Goal: Task Accomplishment & Management: Complete application form

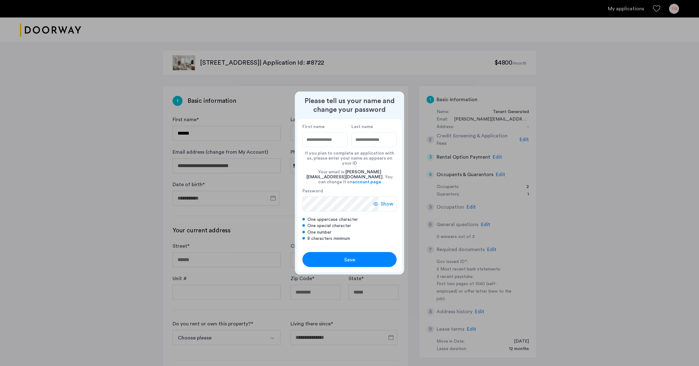
click at [307, 145] on input "First name" at bounding box center [324, 139] width 45 height 15
click at [308, 144] on input "First name" at bounding box center [324, 139] width 45 height 15
click at [311, 129] on div "First name Last name If you plan to complete an application with us, please ent…" at bounding box center [349, 182] width 104 height 127
click at [317, 146] on input "First name" at bounding box center [324, 139] width 45 height 15
click at [110, 144] on div at bounding box center [349, 183] width 699 height 366
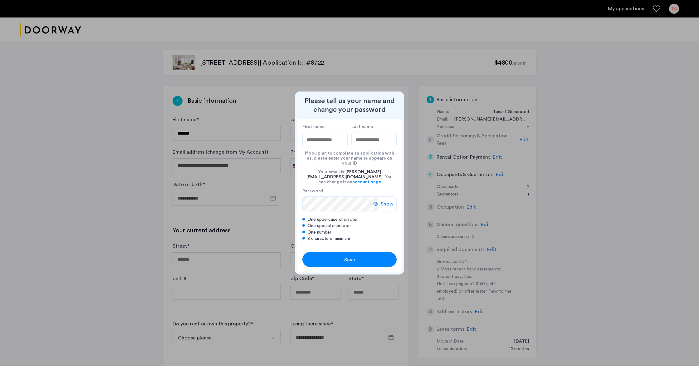
click at [203, 132] on div at bounding box center [349, 183] width 699 height 366
click at [267, 135] on div at bounding box center [349, 183] width 699 height 366
click at [352, 256] on span "Save" at bounding box center [349, 259] width 11 height 7
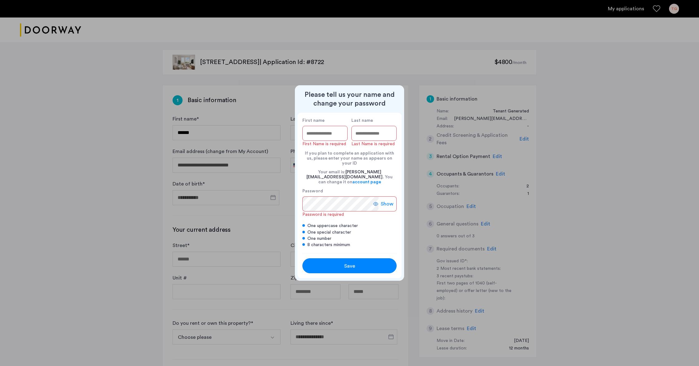
click at [338, 138] on input "First name" at bounding box center [324, 133] width 45 height 15
click at [63, 115] on div at bounding box center [349, 183] width 699 height 366
click at [644, 144] on div at bounding box center [349, 183] width 699 height 366
click at [376, 262] on div "Save" at bounding box center [350, 265] width 60 height 7
click at [298, 92] on div "Please tell us your name and change your password First name First Name is requ…" at bounding box center [349, 182] width 109 height 195
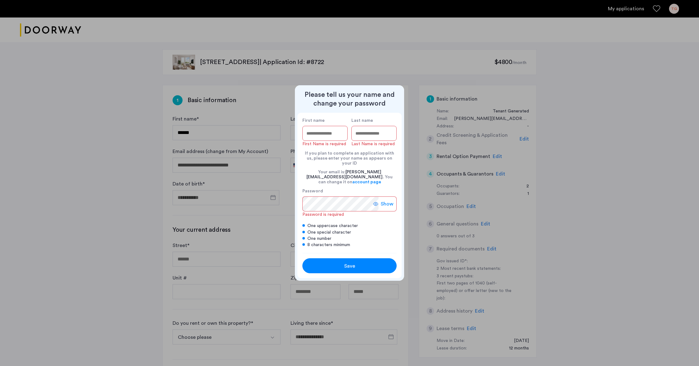
click at [397, 95] on div "Please tell us your name and change your password First name First Name is requ…" at bounding box center [349, 182] width 109 height 195
click at [478, 174] on div at bounding box center [349, 183] width 699 height 366
drag, startPoint x: 0, startPoint y: 100, endPoint x: 17, endPoint y: 96, distance: 16.8
click at [0, 99] on div at bounding box center [349, 183] width 699 height 366
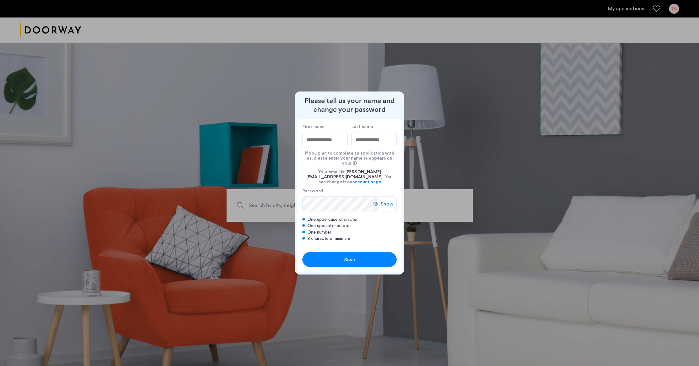
click at [631, 8] on div at bounding box center [349, 183] width 699 height 366
click at [654, 7] on div at bounding box center [349, 183] width 699 height 366
click at [309, 145] on input "First name" at bounding box center [324, 139] width 45 height 15
click at [342, 145] on input "First name" at bounding box center [324, 139] width 45 height 15
click at [324, 146] on input "*****" at bounding box center [324, 139] width 45 height 15
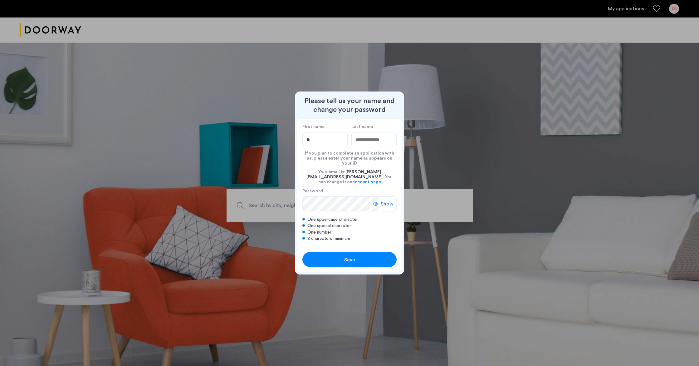
type input "*"
type input "******"
click at [361, 145] on input "Last name" at bounding box center [373, 139] width 45 height 15
type input "********"
click at [313, 252] on button "Save" at bounding box center [349, 259] width 94 height 15
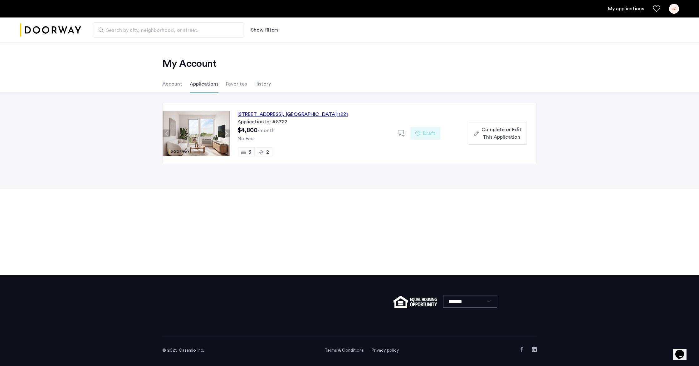
click at [483, 134] on span "Complete or Edit This Application" at bounding box center [502, 133] width 40 height 15
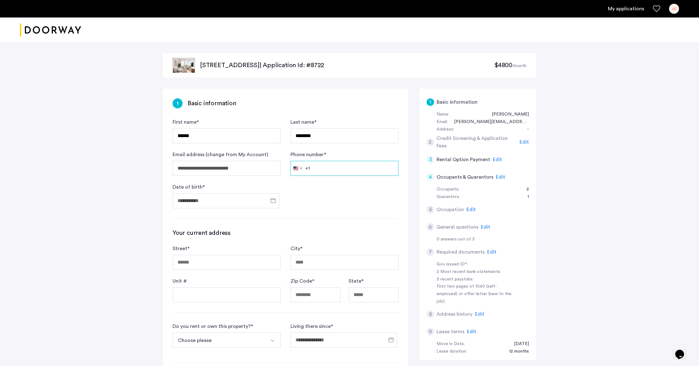
click at [316, 168] on input "Phone number *" at bounding box center [345, 168] width 108 height 15
type input "**********"
click at [272, 199] on span "Open calendar" at bounding box center [273, 200] width 15 height 15
click at [183, 200] on div at bounding box center [349, 183] width 699 height 366
click at [195, 201] on input "Date of birth *" at bounding box center [226, 200] width 107 height 15
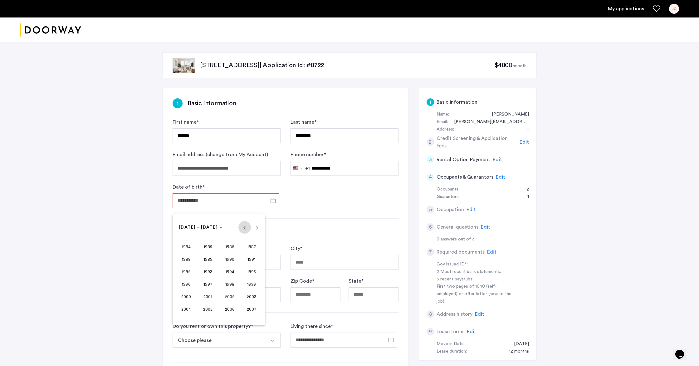
click at [244, 226] on span "Previous 24 years" at bounding box center [244, 227] width 12 height 12
click at [244, 225] on span "Previous 24 years" at bounding box center [244, 227] width 12 height 12
click at [255, 307] on span "1959" at bounding box center [252, 308] width 20 height 11
click at [209, 283] on span "OCT" at bounding box center [208, 283] width 20 height 11
click at [208, 290] on span "20" at bounding box center [206, 290] width 11 height 11
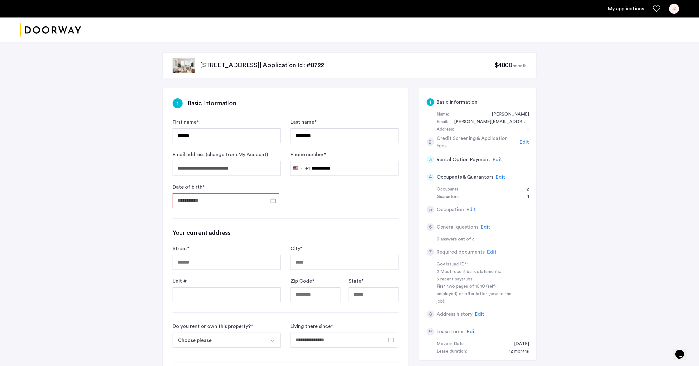
type input "**********"
click at [184, 262] on input "Street *" at bounding box center [227, 262] width 108 height 15
type input "**********"
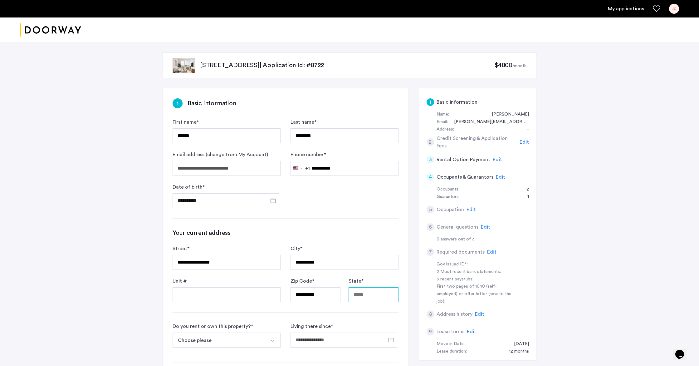
type input "**"
click at [314, 336] on input "Living there since *" at bounding box center [344, 339] width 107 height 15
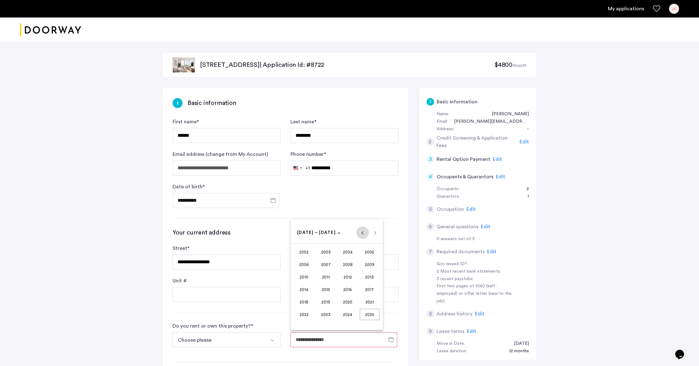
click at [362, 233] on span "Previous 24 years" at bounding box center [362, 232] width 12 height 12
click at [345, 312] on span "2000" at bounding box center [348, 314] width 20 height 11
click at [370, 277] on span "AUG" at bounding box center [370, 276] width 20 height 11
click at [324, 272] on span "1" at bounding box center [324, 270] width 11 height 11
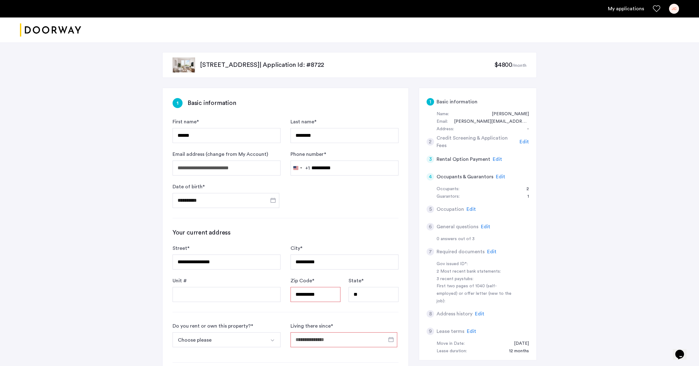
type input "**********"
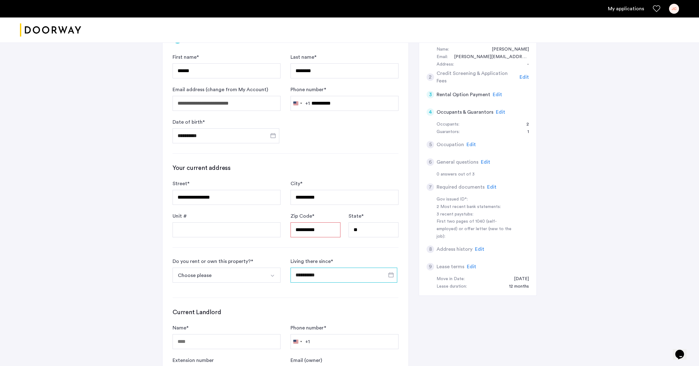
scroll to position [68, 0]
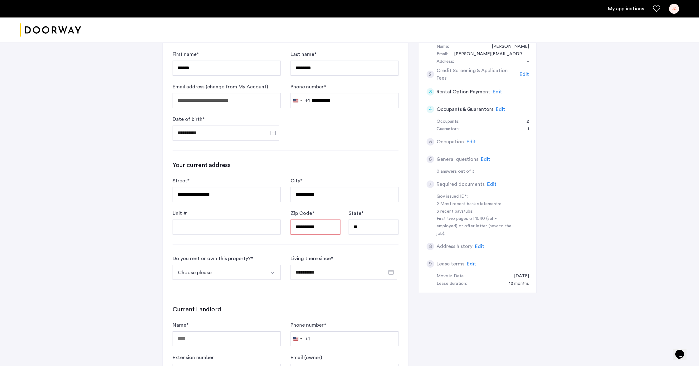
click at [273, 271] on img "Select option" at bounding box center [272, 272] width 5 height 5
click at [215, 303] on div "I own this property" at bounding box center [197, 304] width 43 height 7
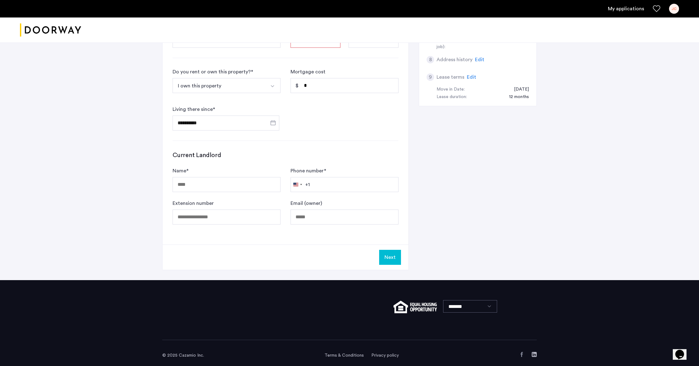
scroll to position [259, 0]
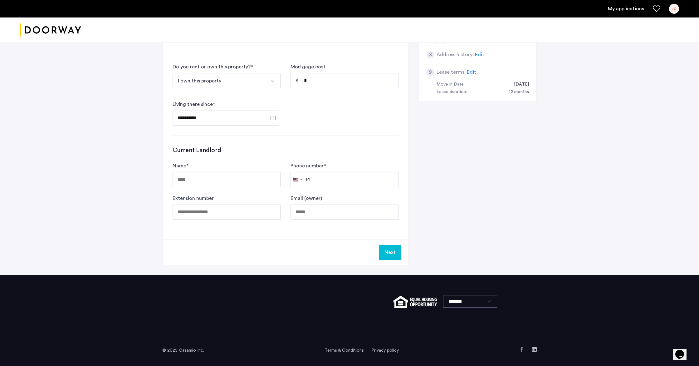
click at [389, 250] on button "Next" at bounding box center [390, 252] width 22 height 15
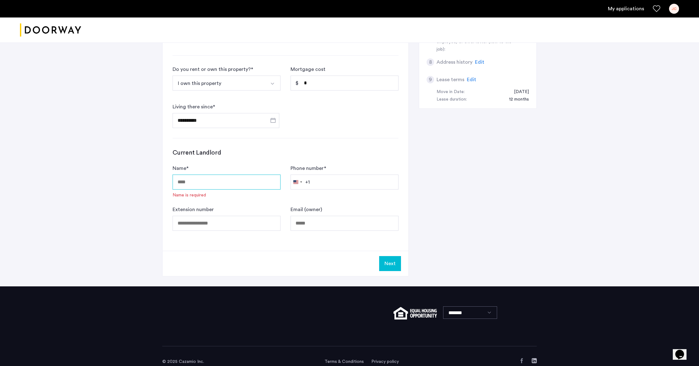
click at [183, 182] on input "Name *" at bounding box center [227, 181] width 108 height 15
type input "**********"
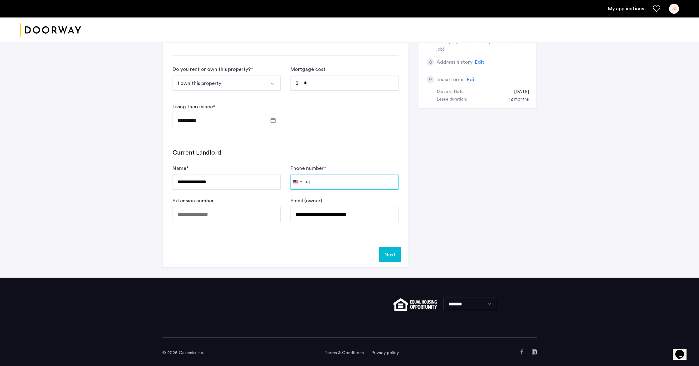
click at [315, 183] on input "Phone number *" at bounding box center [345, 181] width 108 height 15
type input "**********"
click at [388, 253] on button "Next" at bounding box center [390, 254] width 22 height 15
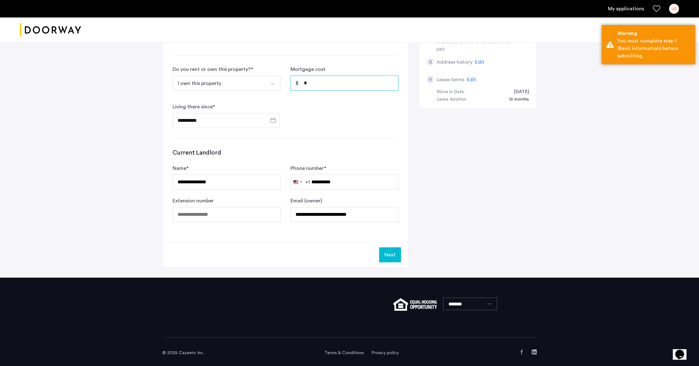
click at [314, 83] on input "*" at bounding box center [345, 83] width 108 height 15
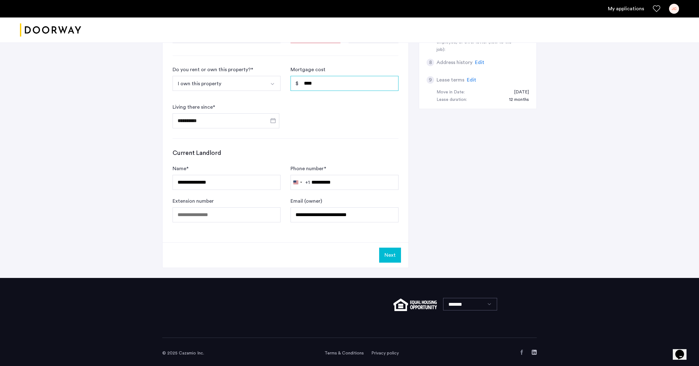
type input "****"
click at [387, 252] on button "Next" at bounding box center [390, 255] width 22 height 15
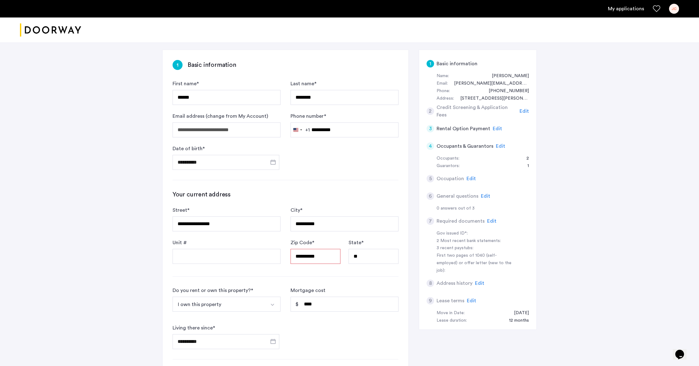
scroll to position [0, 0]
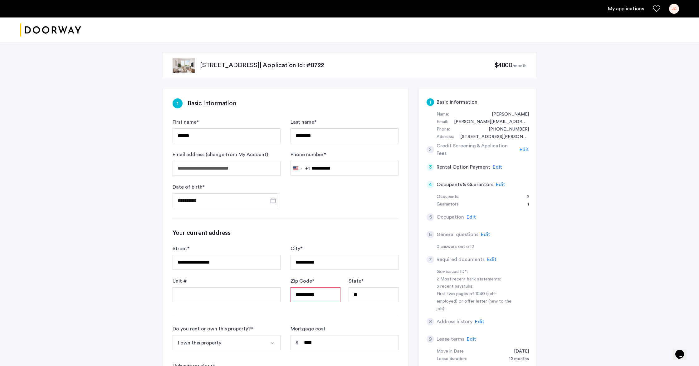
click at [448, 184] on h5 "Occupants & Guarantors" at bounding box center [465, 184] width 57 height 7
click at [430, 184] on div "4" at bounding box center [430, 184] width 7 height 7
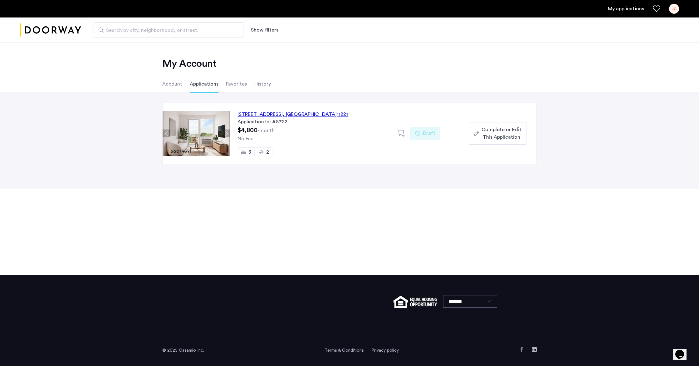
click at [506, 132] on span "Complete or Edit This Application" at bounding box center [502, 133] width 40 height 15
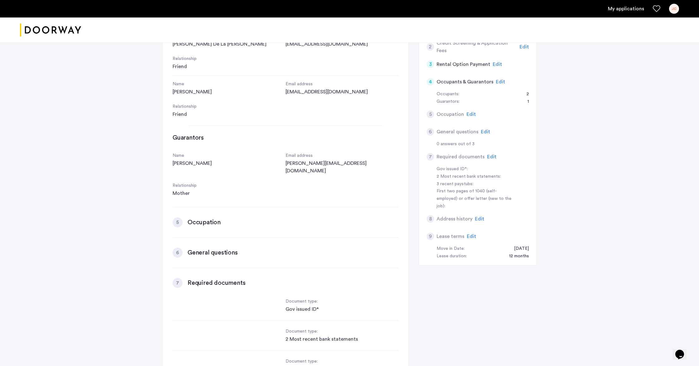
scroll to position [96, 0]
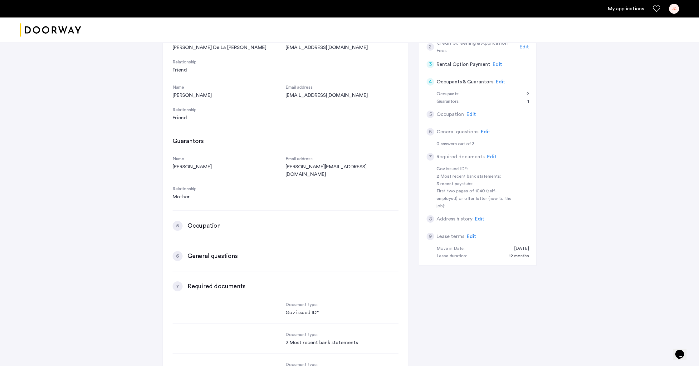
click at [179, 221] on div "5" at bounding box center [178, 226] width 10 height 10
click at [439, 62] on h5 "Rental Option Payment" at bounding box center [464, 64] width 54 height 7
click at [430, 64] on div "3" at bounding box center [430, 64] width 7 height 7
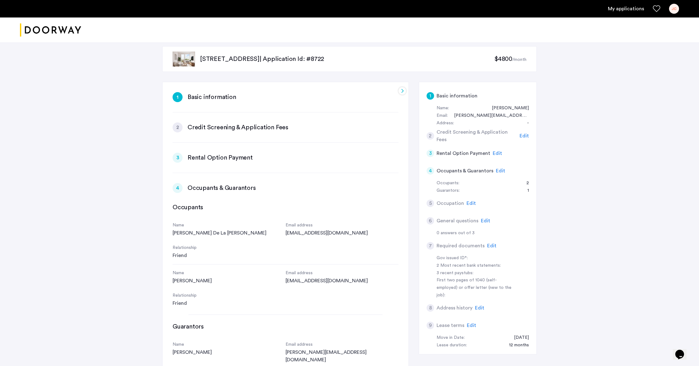
scroll to position [3, 0]
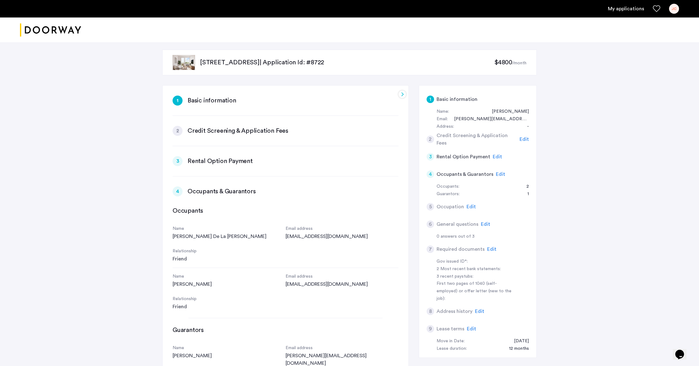
click at [178, 159] on div "3" at bounding box center [178, 161] width 10 height 10
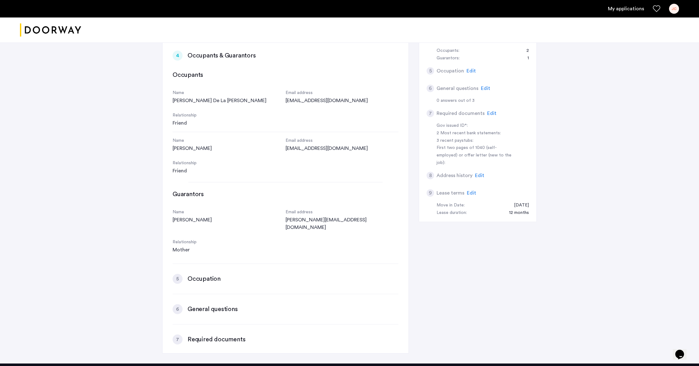
scroll to position [227, 0]
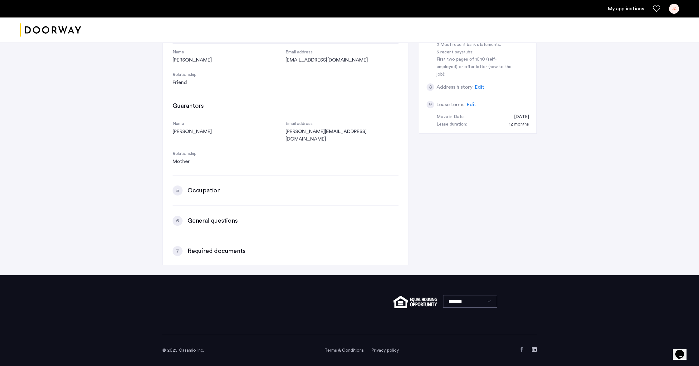
click at [199, 216] on h3 "General questions" at bounding box center [213, 220] width 50 height 9
click at [176, 246] on div "7" at bounding box center [178, 251] width 10 height 10
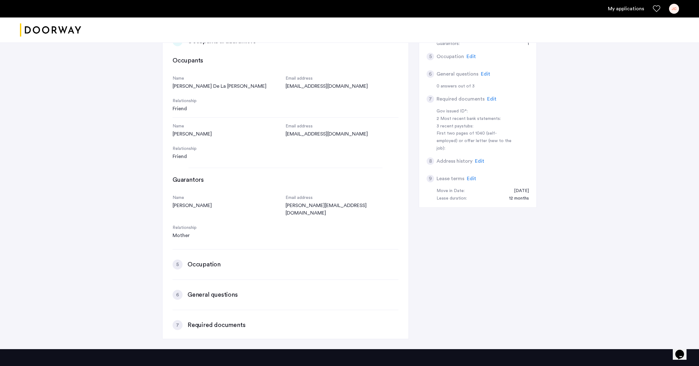
scroll to position [154, 0]
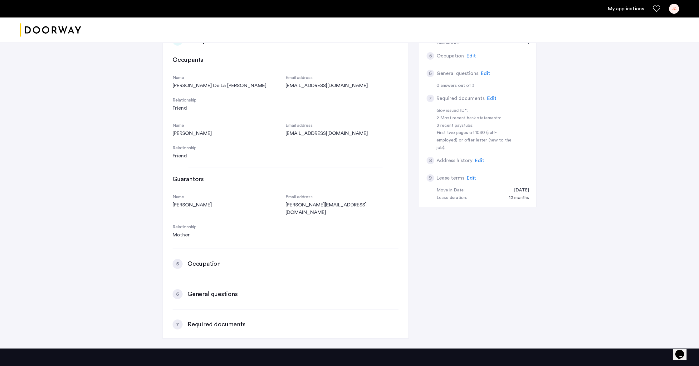
click at [490, 96] on span "Edit" at bounding box center [491, 98] width 9 height 5
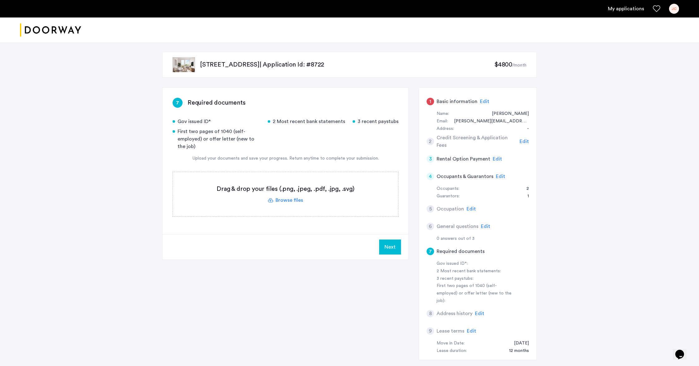
scroll to position [0, 0]
